Goal: Information Seeking & Learning: Find specific fact

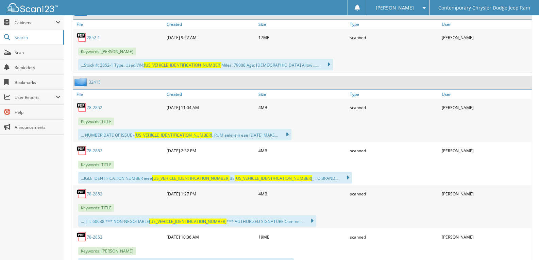
scroll to position [340, 0]
click at [92, 106] on link "78-2852" at bounding box center [95, 107] width 16 height 6
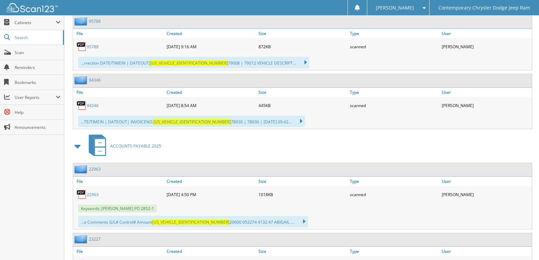
scroll to position [867, 0]
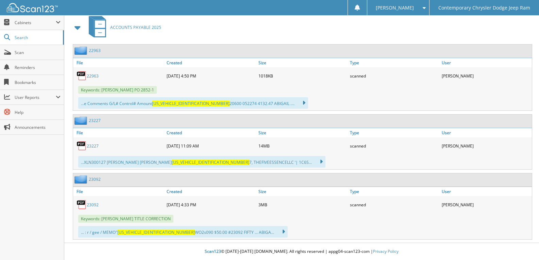
click at [90, 206] on link "23092" at bounding box center [93, 205] width 12 height 6
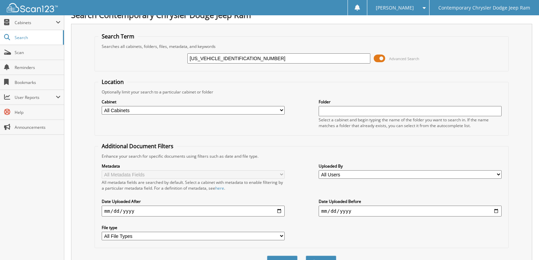
scroll to position [0, 0]
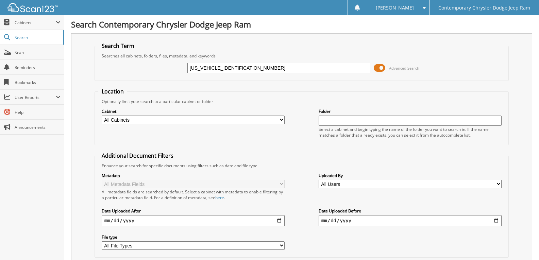
type input "18609031"
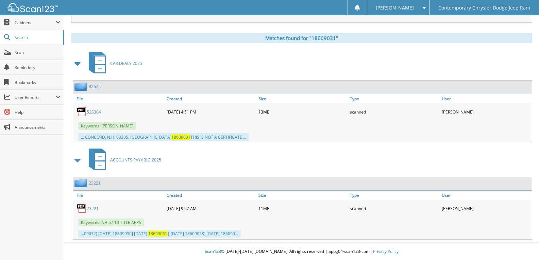
click at [95, 207] on link "23221" at bounding box center [93, 209] width 12 height 6
drag, startPoint x: 97, startPoint y: 115, endPoint x: 117, endPoint y: 120, distance: 20.7
click at [97, 115] on div "52S304" at bounding box center [119, 112] width 92 height 14
click at [92, 113] on link "52S304" at bounding box center [94, 112] width 14 height 6
click at [122, 113] on div "52S304" at bounding box center [119, 112] width 92 height 14
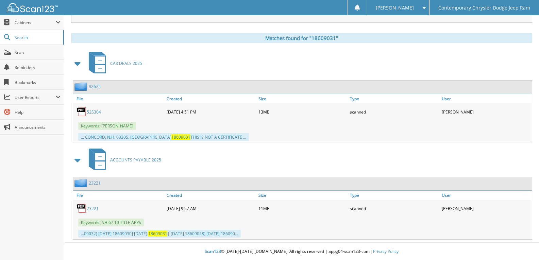
click at [96, 113] on link "52S304" at bounding box center [94, 112] width 14 height 6
click at [93, 113] on link "52S304" at bounding box center [94, 112] width 14 height 6
click at [284, 94] on div "32675" at bounding box center [302, 87] width 459 height 13
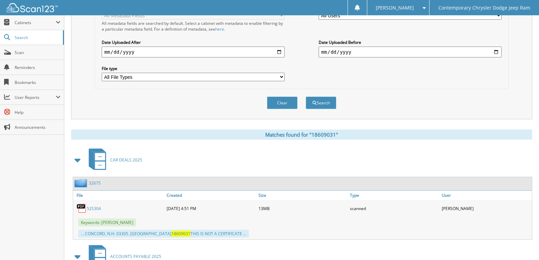
scroll to position [170, 0]
